Goal: Information Seeking & Learning: Learn about a topic

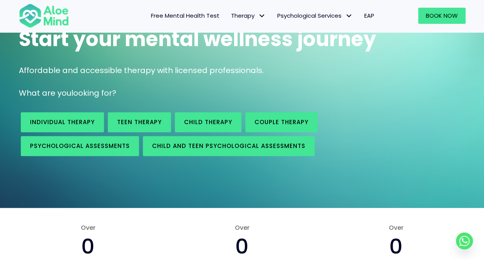
scroll to position [77, 0]
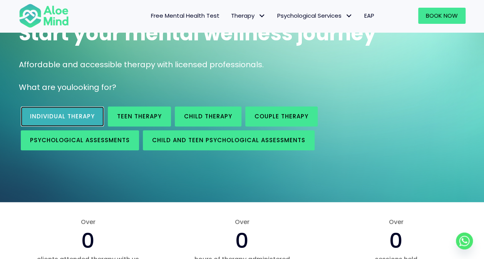
click at [62, 117] on span "Individual therapy" at bounding box center [62, 116] width 65 height 8
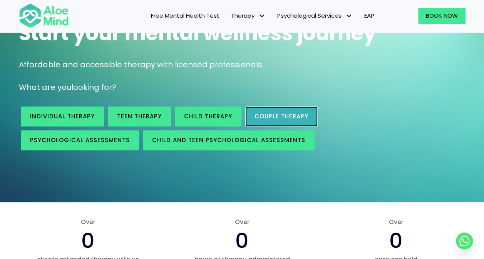
click at [302, 115] on span "Couple therapy" at bounding box center [281, 116] width 54 height 8
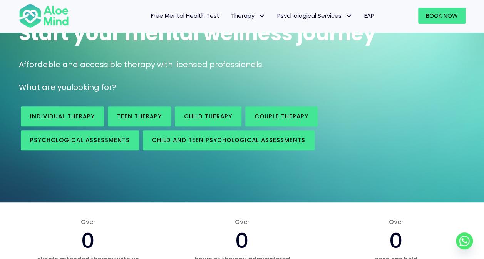
scroll to position [0, 0]
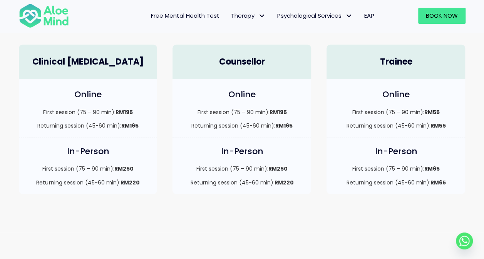
scroll to position [154, 0]
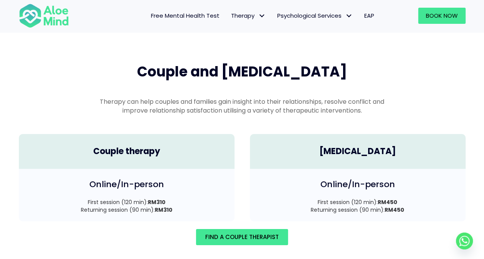
scroll to position [1063, 0]
